Goal: Task Accomplishment & Management: Manage account settings

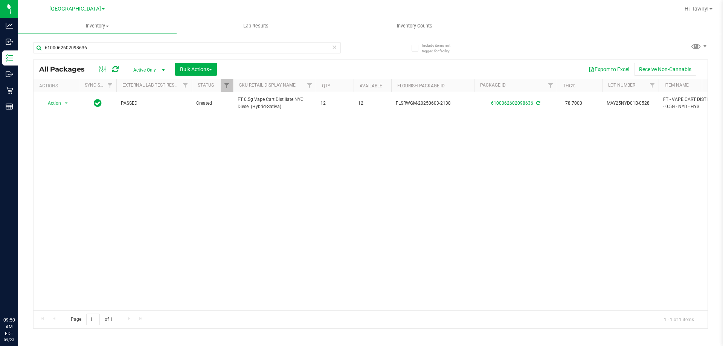
click at [97, 48] on input "6100062602098636" at bounding box center [187, 47] width 308 height 11
type input "7350727296966986"
click at [58, 104] on span "Action" at bounding box center [51, 103] width 20 height 11
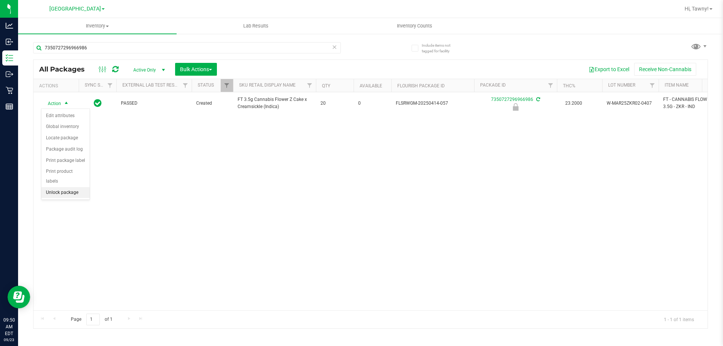
click at [60, 187] on li "Unlock package" at bounding box center [65, 192] width 48 height 11
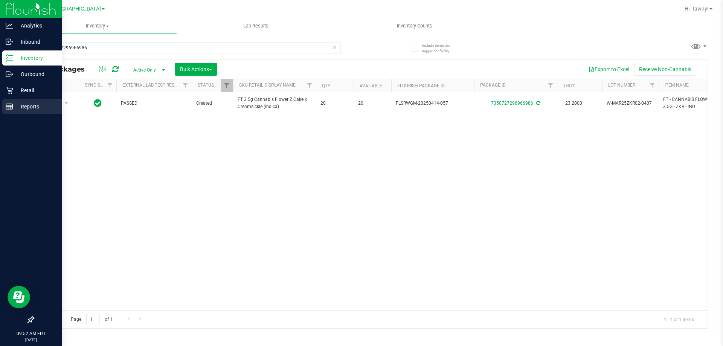
click at [5, 107] on div "Reports" at bounding box center [31, 106] width 59 height 15
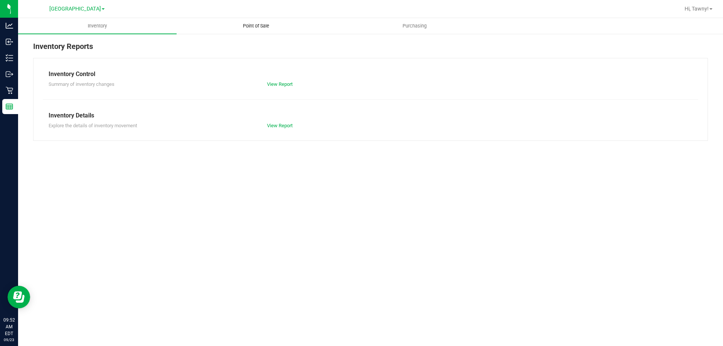
click at [265, 28] on span "Point of Sale" at bounding box center [256, 26] width 47 height 7
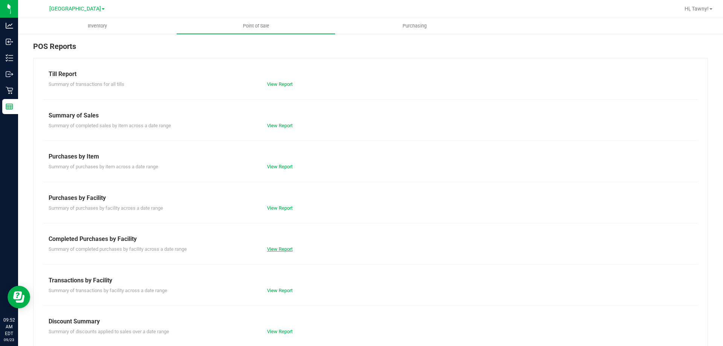
click at [280, 251] on link "View Report" at bounding box center [280, 249] width 26 height 6
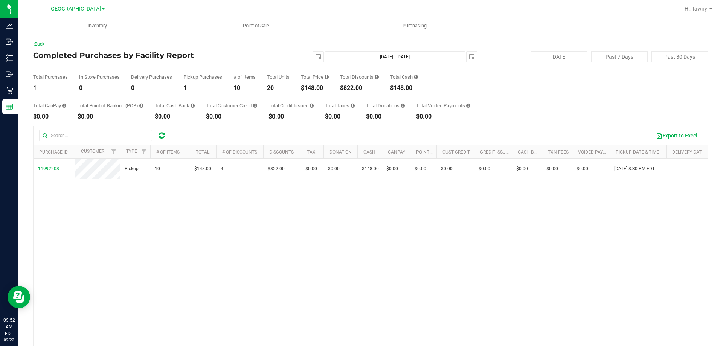
click at [245, 238] on div "11992208 Pickup 10 $148.00 4 $822.00 $0.00 $0.00 $148.00 $0.00 $0.00 $0.00 $0.0…" at bounding box center [370, 267] width 674 height 218
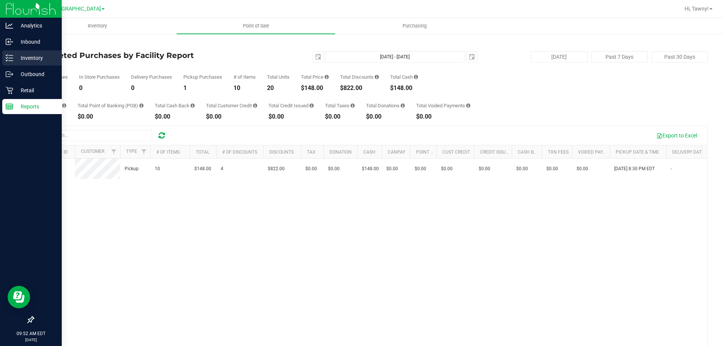
click at [8, 61] on icon at bounding box center [10, 58] width 8 height 8
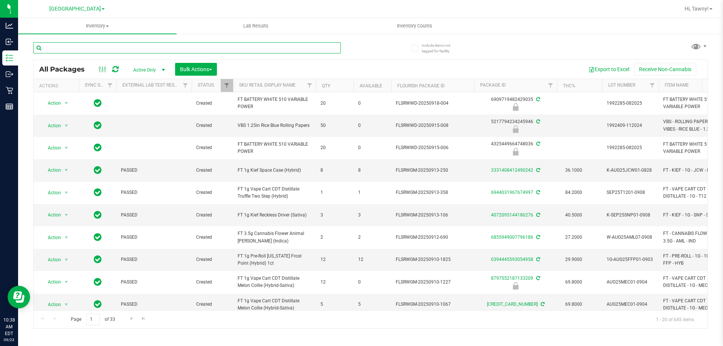
click at [93, 44] on input "text" at bounding box center [187, 47] width 308 height 11
type input "7843283530710928"
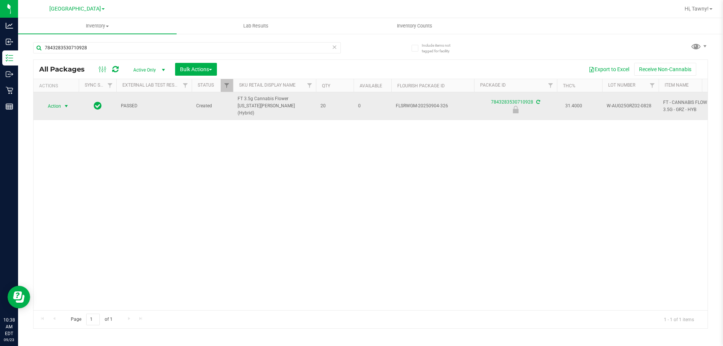
click at [66, 103] on span "select" at bounding box center [66, 106] width 6 height 6
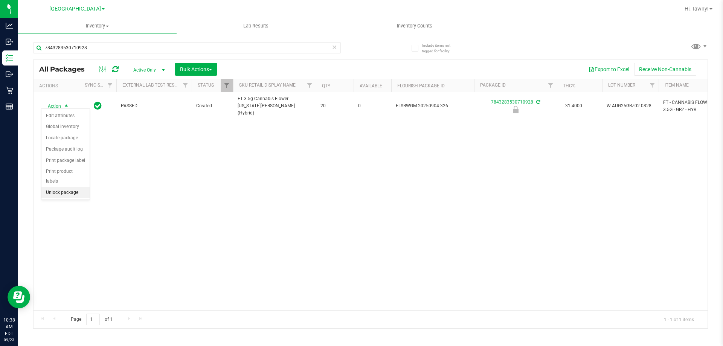
click at [63, 187] on li "Unlock package" at bounding box center [65, 192] width 48 height 11
click at [269, 170] on div "Action Action Adjust qty Create package Edit attributes Global inventory Locate…" at bounding box center [370, 201] width 674 height 218
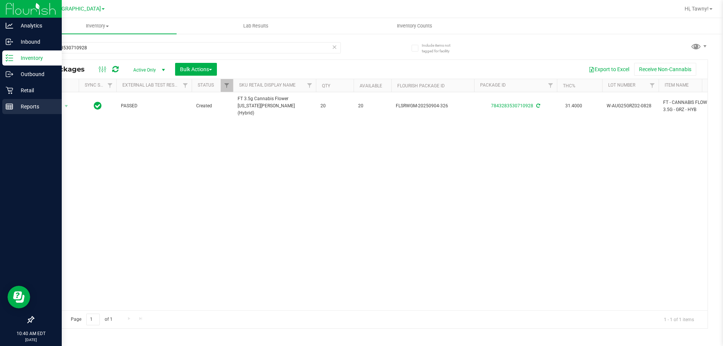
click at [20, 103] on p "Reports" at bounding box center [35, 106] width 45 height 9
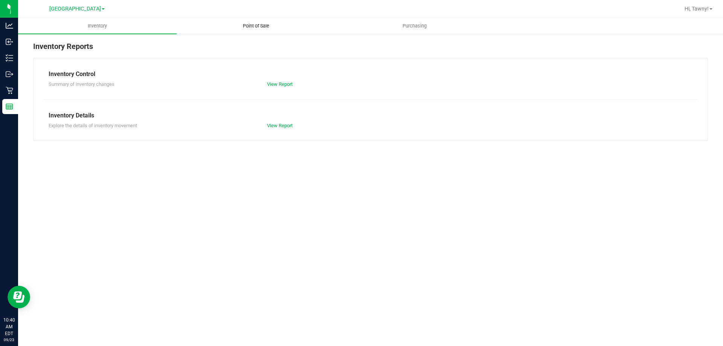
click at [246, 23] on span "Point of Sale" at bounding box center [256, 26] width 47 height 7
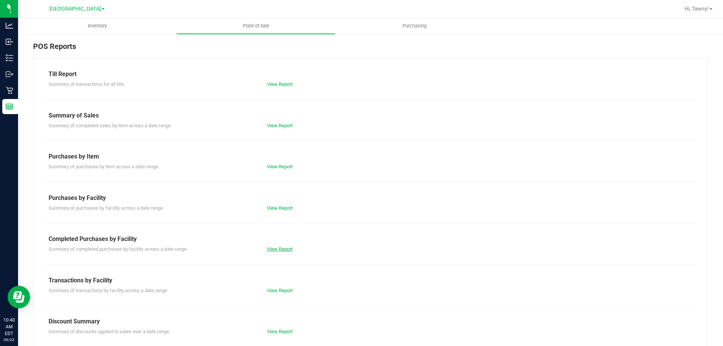
click at [281, 251] on link "View Report" at bounding box center [280, 249] width 26 height 6
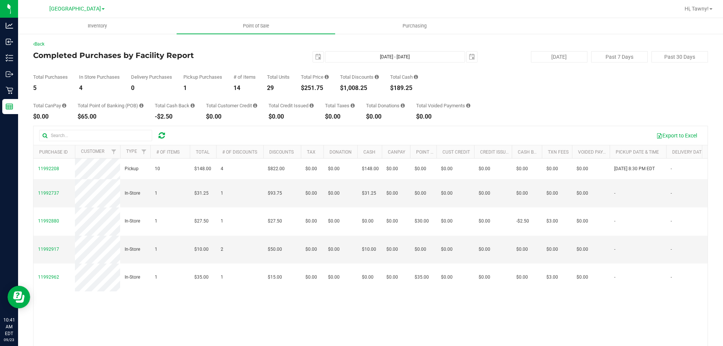
click at [253, 305] on div "11992208 Pickup 10 $148.00 4 $822.00 $0.00 $0.00 $148.00 $0.00 $0.00 $0.00 $0.0…" at bounding box center [370, 267] width 674 height 218
click at [248, 306] on div "11992208 Pickup 10 $148.00 4 $822.00 $0.00 $0.00 $148.00 $0.00 $0.00 $0.00 $0.0…" at bounding box center [370, 267] width 674 height 218
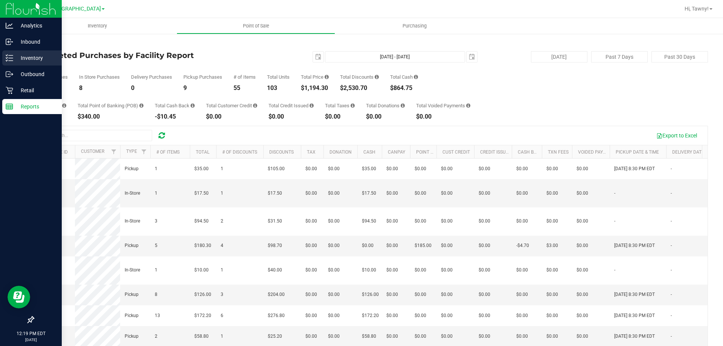
click at [8, 56] on icon at bounding box center [10, 58] width 8 height 8
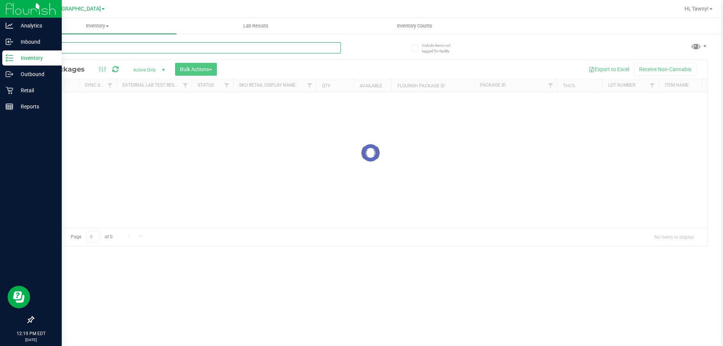
click at [105, 50] on input "text" at bounding box center [187, 47] width 308 height 11
type input "lmz"
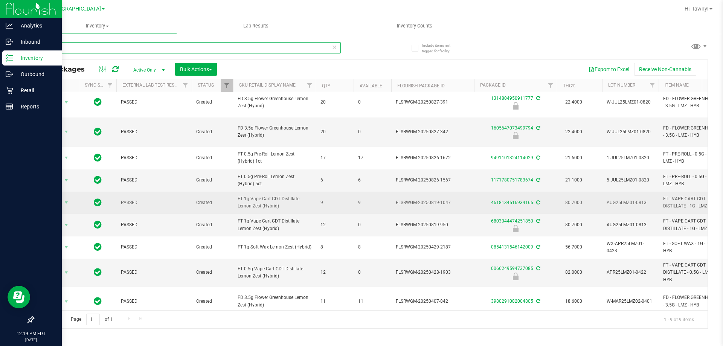
scroll to position [6, 0]
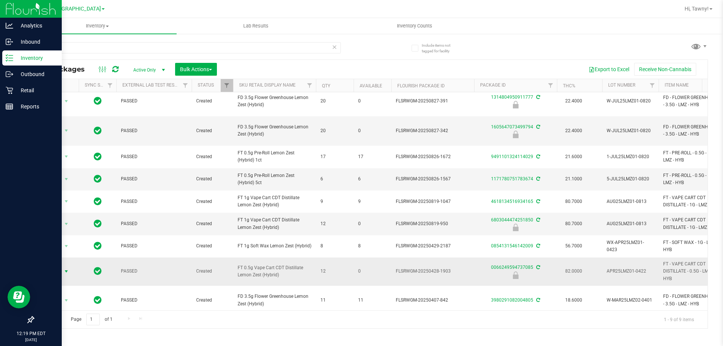
click at [65, 268] on span "select" at bounding box center [66, 271] width 6 height 6
click at [69, 260] on li "Unlock package" at bounding box center [65, 265] width 48 height 11
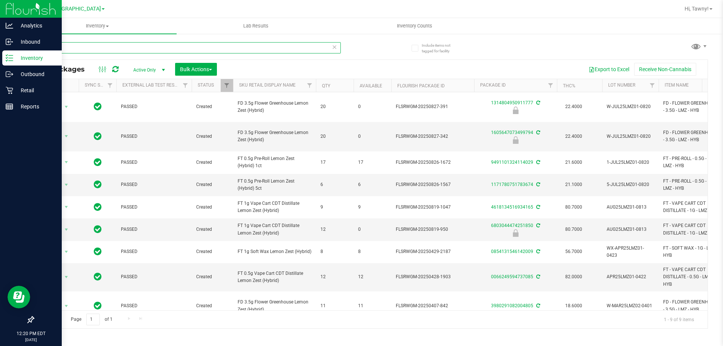
click at [67, 51] on input "lmz" at bounding box center [187, 47] width 308 height 11
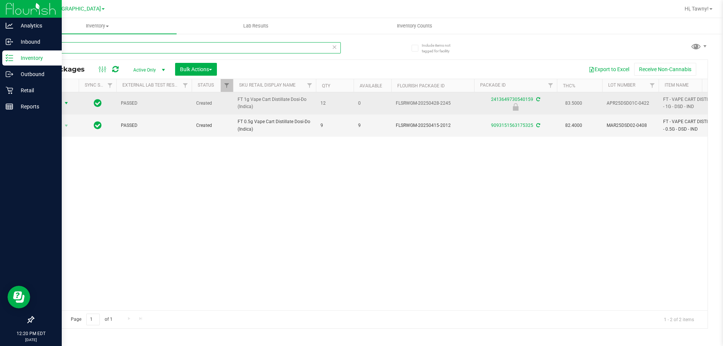
type input "dsd"
click at [60, 102] on span "Action" at bounding box center [51, 103] width 20 height 11
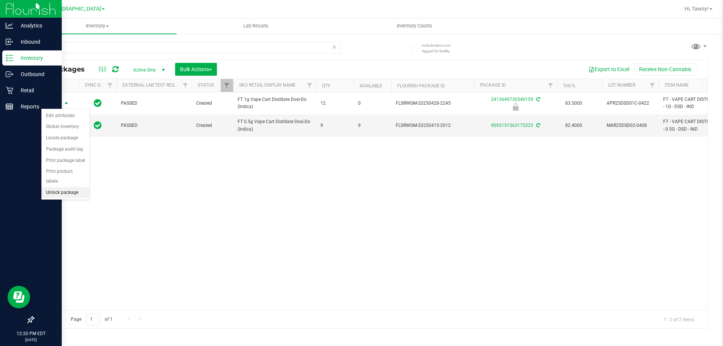
click at [75, 187] on li "Unlock package" at bounding box center [65, 192] width 48 height 11
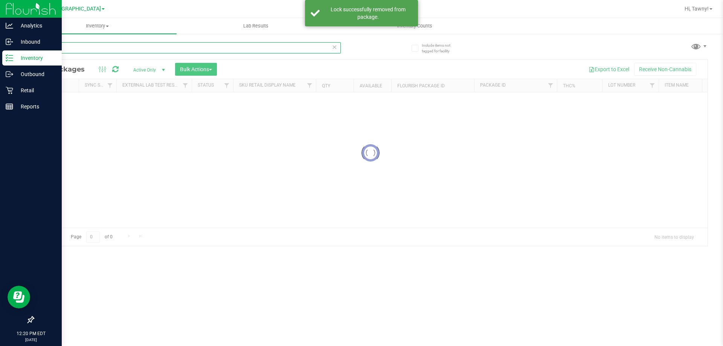
click at [66, 48] on input "dsd" at bounding box center [187, 47] width 308 height 11
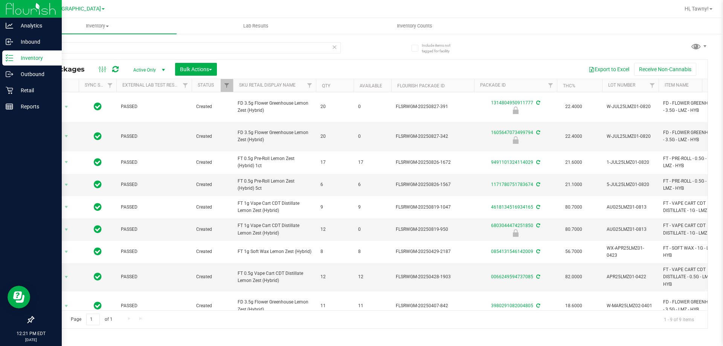
click at [148, 53] on div "lmz" at bounding box center [187, 50] width 308 height 17
click at [150, 50] on input "lmz" at bounding box center [187, 47] width 308 height 11
paste input "SN250728DC1-0804"
type input "SN250728DC1-0804"
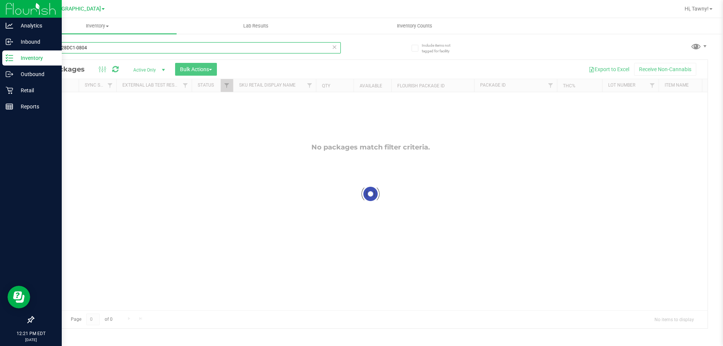
click at [127, 47] on input "SN250728DC1-0804" at bounding box center [187, 47] width 308 height 11
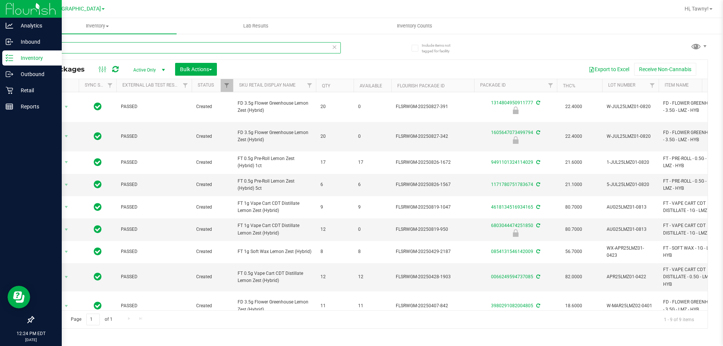
click at [133, 46] on input "lmz" at bounding box center [187, 47] width 308 height 11
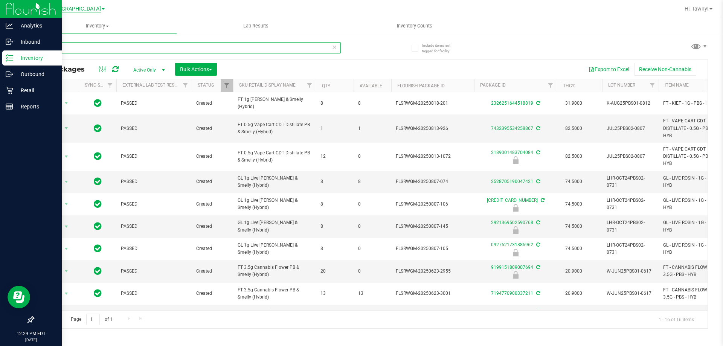
type input "p"
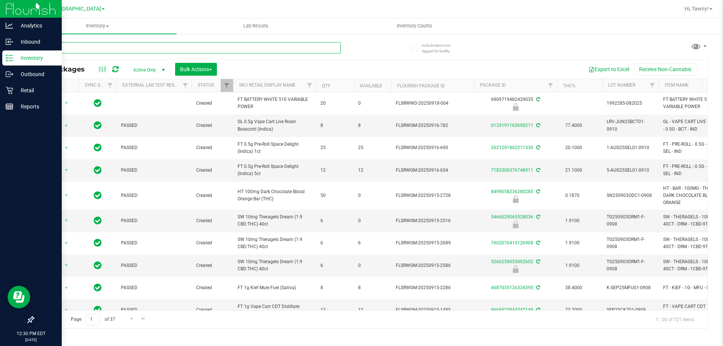
type input "oze"
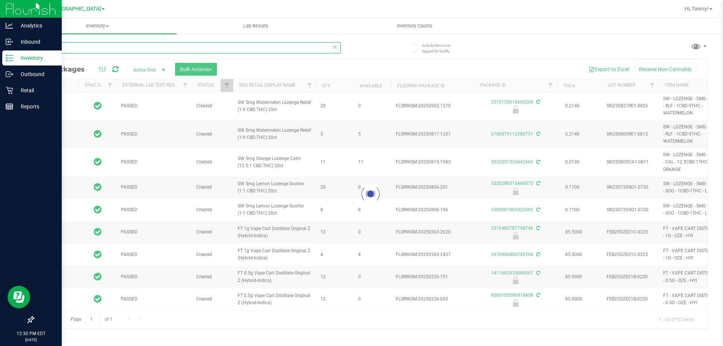
type input "2026-03-03"
type input "2026-02-15"
type input "2026-02-08"
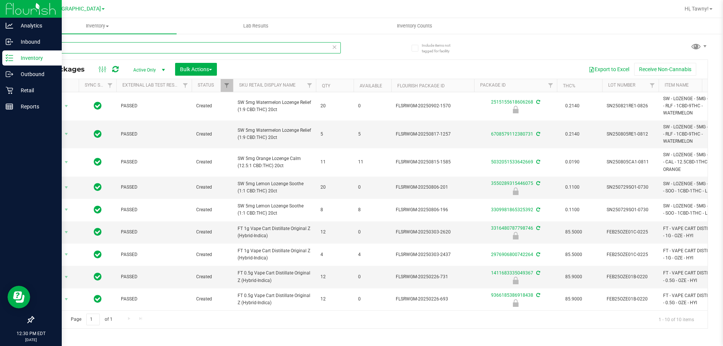
click at [159, 48] on input "oze" at bounding box center [187, 47] width 308 height 11
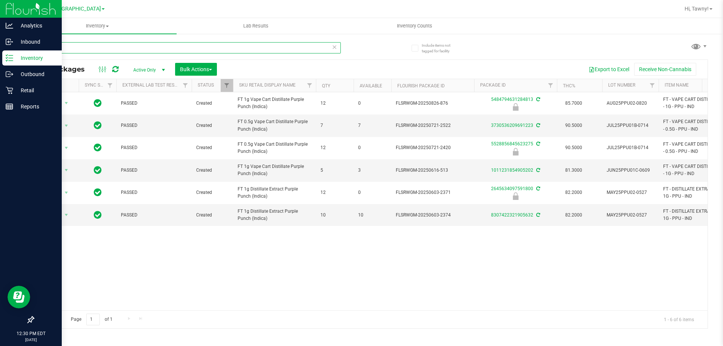
click at [159, 48] on input "ppu" at bounding box center [187, 47] width 308 height 11
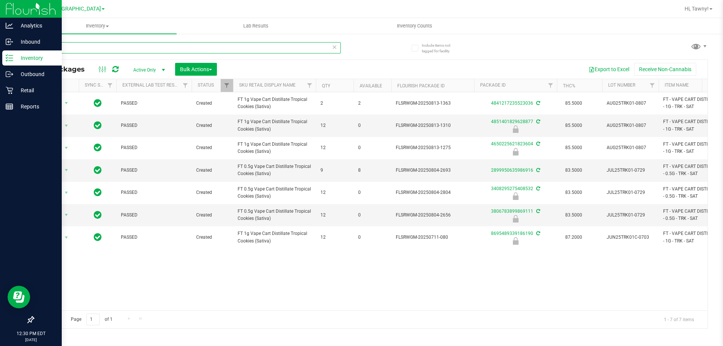
click at [159, 48] on input "trk" at bounding box center [187, 47] width 308 height 11
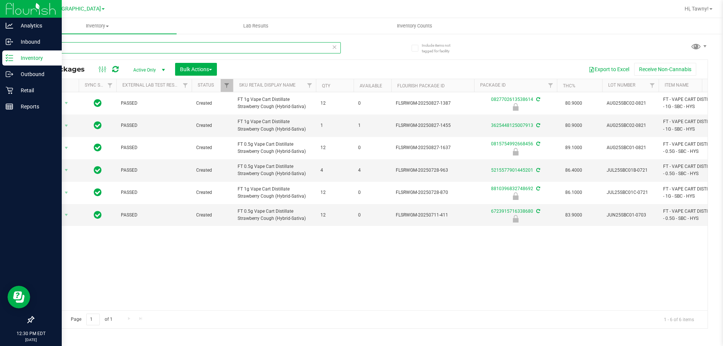
click at [132, 49] on input "sbc" at bounding box center [187, 47] width 308 height 11
type input "wmo"
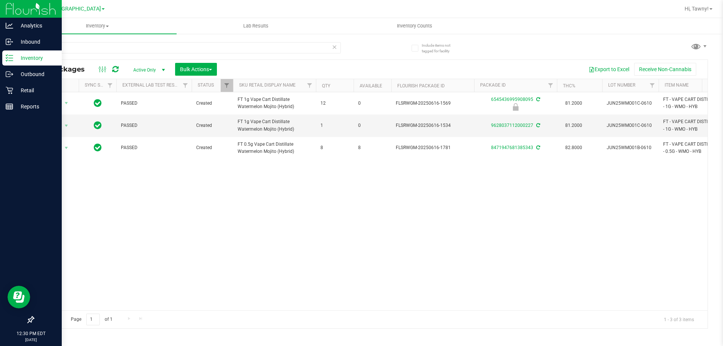
click at [270, 192] on div "Action Action Edit attributes Global inventory Locate package Package audit log…" at bounding box center [370, 201] width 674 height 218
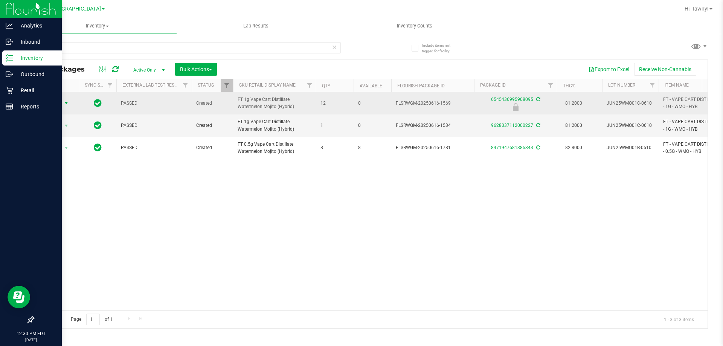
click at [64, 104] on span "select" at bounding box center [66, 103] width 6 height 6
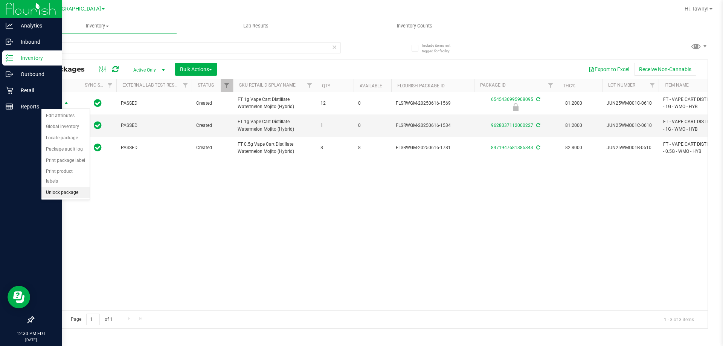
click at [61, 187] on li "Unlock package" at bounding box center [65, 192] width 48 height 11
click at [205, 229] on div "Inventory All packages All inventory Waste log Create inventory Lab Results Inv…" at bounding box center [370, 182] width 705 height 328
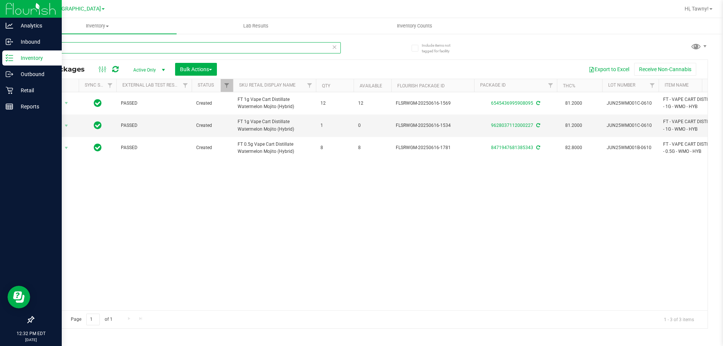
click at [106, 50] on input "wmo" at bounding box center [187, 47] width 308 height 11
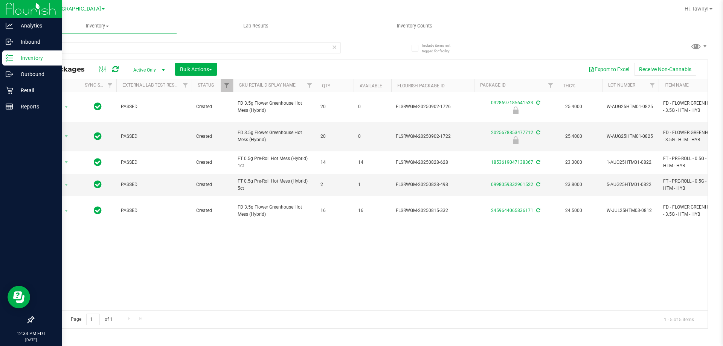
click at [208, 232] on div "Action Action Edit attributes Global inventory Locate package Package audit log…" at bounding box center [370, 201] width 674 height 218
click at [210, 232] on div "Action Action Edit attributes Global inventory Locate package Package audit log…" at bounding box center [370, 201] width 674 height 218
drag, startPoint x: 210, startPoint y: 232, endPoint x: 215, endPoint y: 238, distance: 7.6
click at [211, 232] on div "Action Action Edit attributes Global inventory Locate package Package audit log…" at bounding box center [370, 201] width 674 height 218
click at [300, 258] on div "Action Action Edit attributes Global inventory Locate package Package audit log…" at bounding box center [370, 201] width 674 height 218
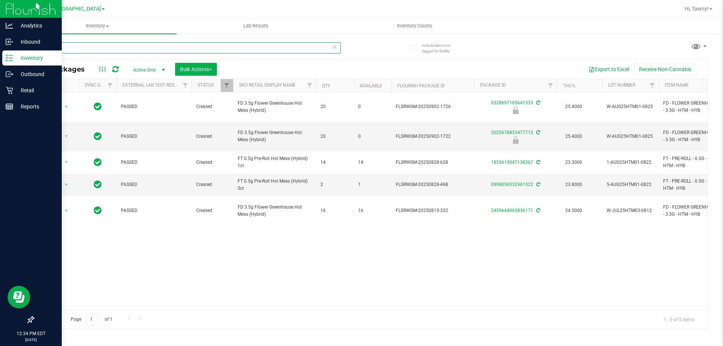
click at [137, 46] on input "htm" at bounding box center [187, 47] width 308 height 11
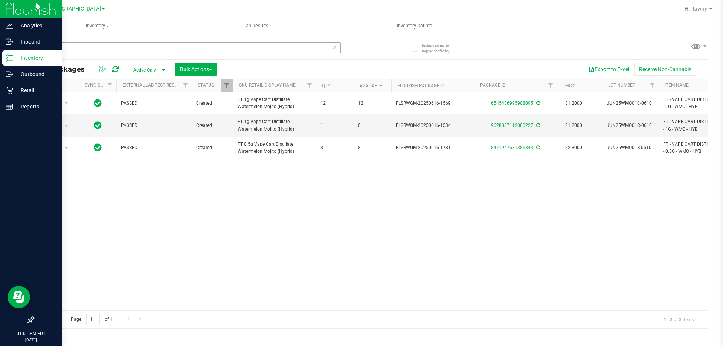
click at [103, 43] on div "wmo" at bounding box center [201, 47] width 337 height 24
click at [103, 43] on input "wmo" at bounding box center [187, 47] width 308 height 11
type input "mint"
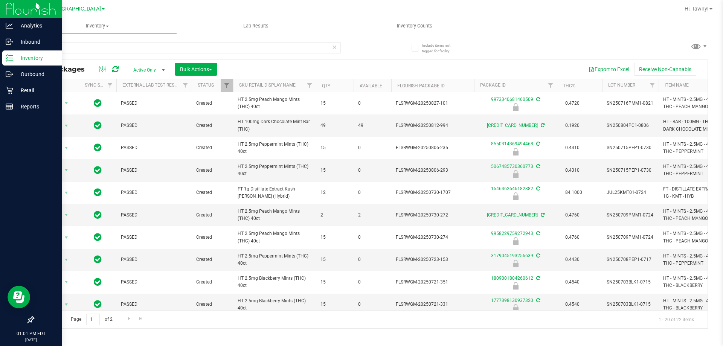
type input "2026-01-25"
type input "2026-02-14"
type input "2026-01-20"
type input "2026-01-18"
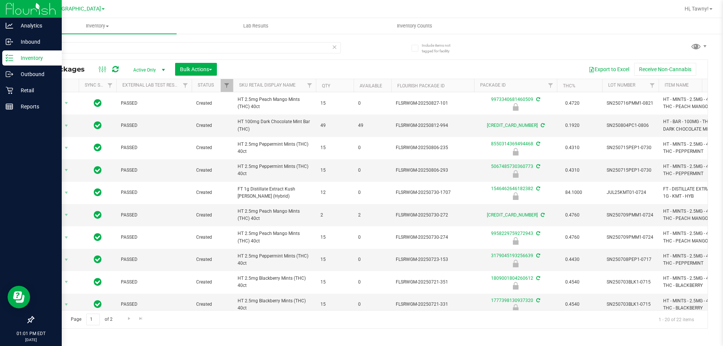
type input "2026-01-18"
type input "2026-01-17"
type input "2026-01-12"
type input "2025-12-30"
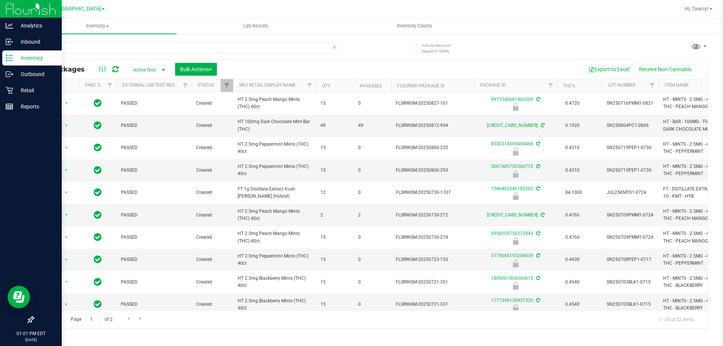
type input "2025-12-20"
type input "2025-11-24"
click at [114, 39] on div "mint" at bounding box center [201, 47] width 337 height 24
click at [114, 42] on input "mint" at bounding box center [187, 47] width 308 height 11
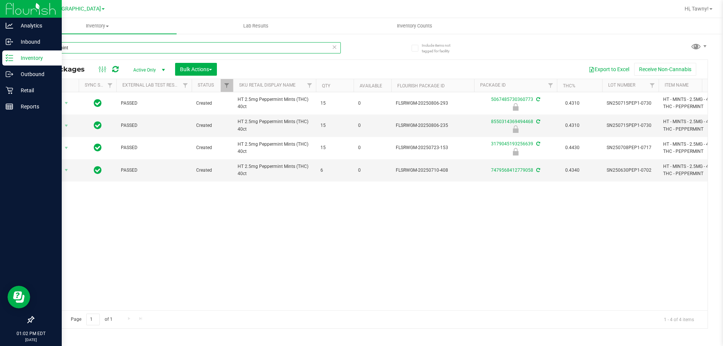
click at [61, 48] on input "peppermint" at bounding box center [187, 47] width 308 height 11
type input "3179045193256639"
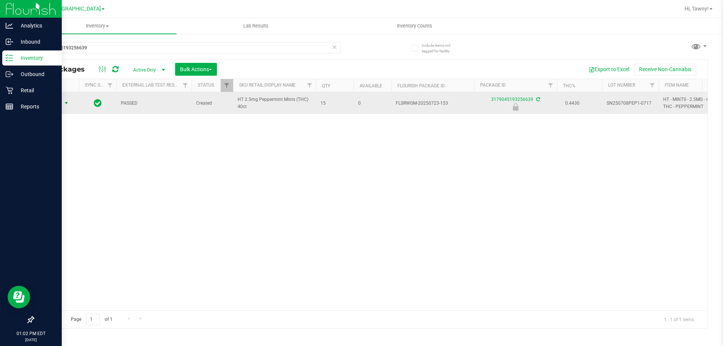
click at [61, 99] on span "Action" at bounding box center [51, 103] width 20 height 11
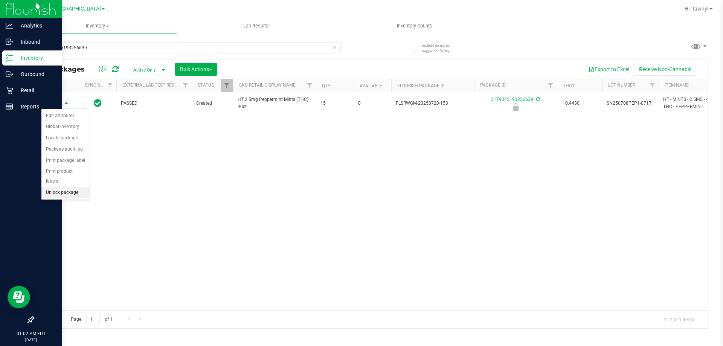
click at [74, 187] on li "Unlock package" at bounding box center [65, 192] width 48 height 11
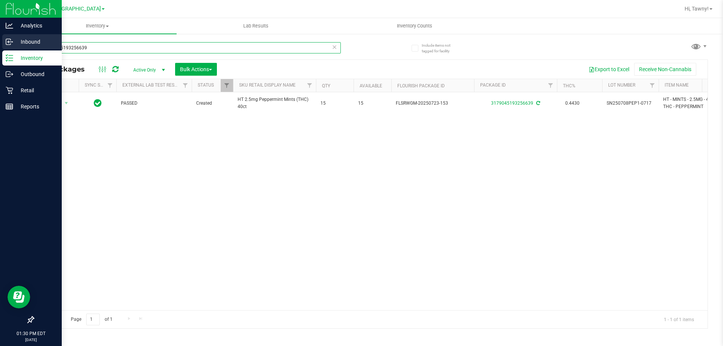
drag, startPoint x: 119, startPoint y: 43, endPoint x: 5, endPoint y: 43, distance: 114.4
click at [5, 43] on div "Analytics Inbound Inventory Outbound Retail Reports 01:30 PM EDT 09/23/2025 09/…" at bounding box center [361, 173] width 723 height 346
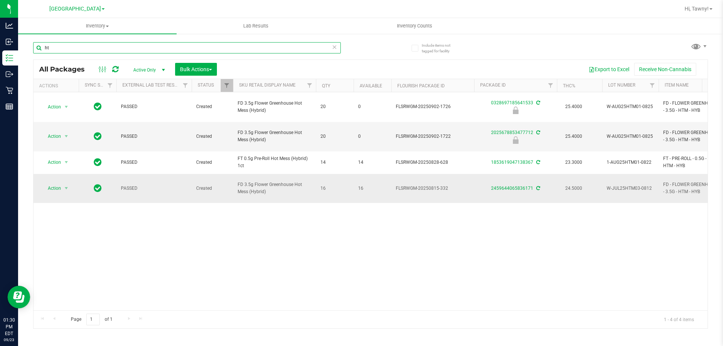
type input "h"
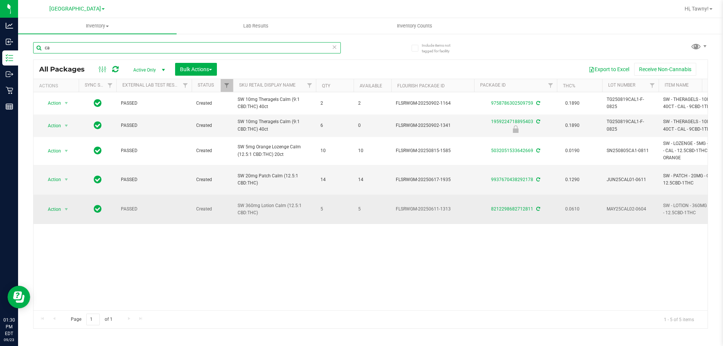
type input "c"
